Goal: Task Accomplishment & Management: Use online tool/utility

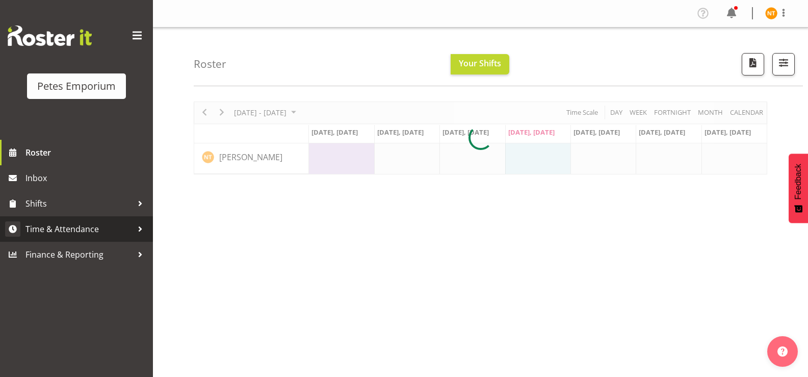
click at [57, 227] on span "Time & Attendance" at bounding box center [78, 228] width 107 height 15
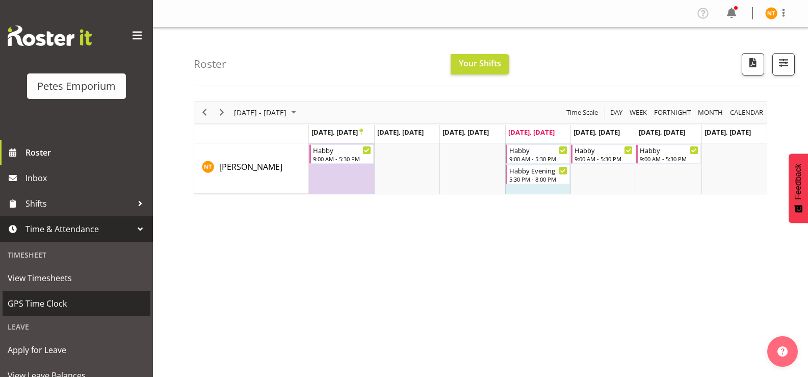
click at [42, 298] on span "GPS Time Clock" at bounding box center [77, 303] width 138 height 15
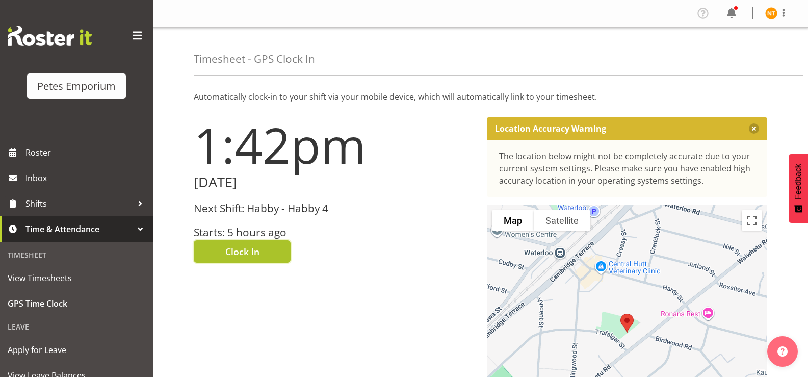
click at [242, 251] on span "Clock In" at bounding box center [242, 251] width 34 height 13
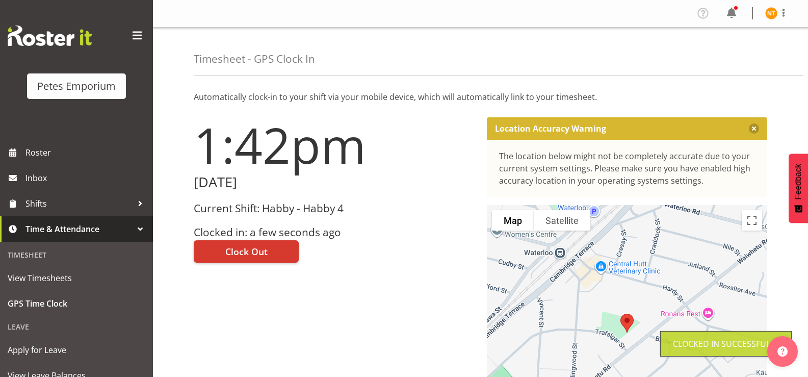
click at [771, 10] on img at bounding box center [771, 13] width 12 height 12
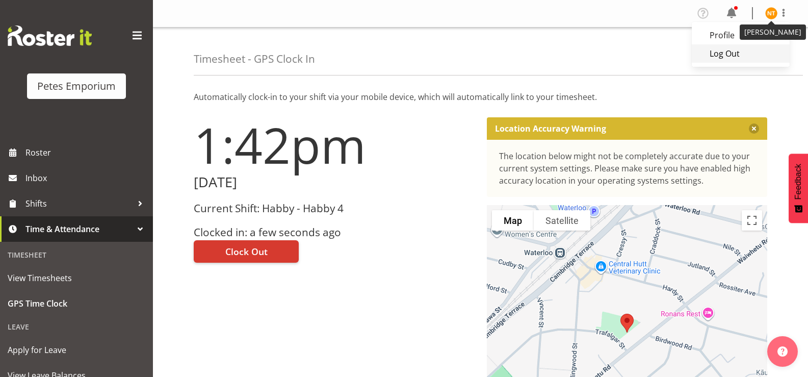
click at [731, 50] on link "Log Out" at bounding box center [740, 53] width 98 height 18
